Goal: Transaction & Acquisition: Purchase product/service

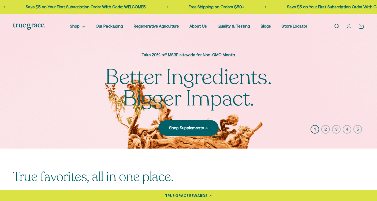
click at [338, 25] on link "Open search" at bounding box center [336, 26] width 6 height 6
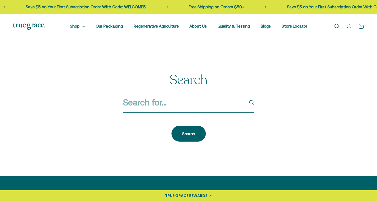
click at [197, 104] on input "Search" at bounding box center [183, 103] width 121 height 14
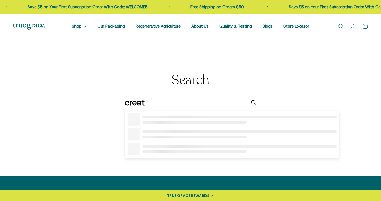
type input "Creatine"
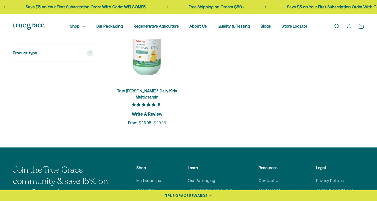
scroll to position [149, 0]
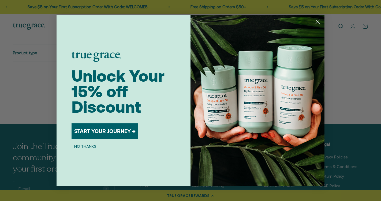
click at [317, 20] on circle "Close dialog" at bounding box center [317, 21] width 9 height 9
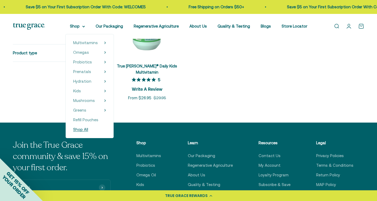
click at [85, 127] on span "Shop All" at bounding box center [80, 129] width 15 height 5
